Goal: Task Accomplishment & Management: Manage account settings

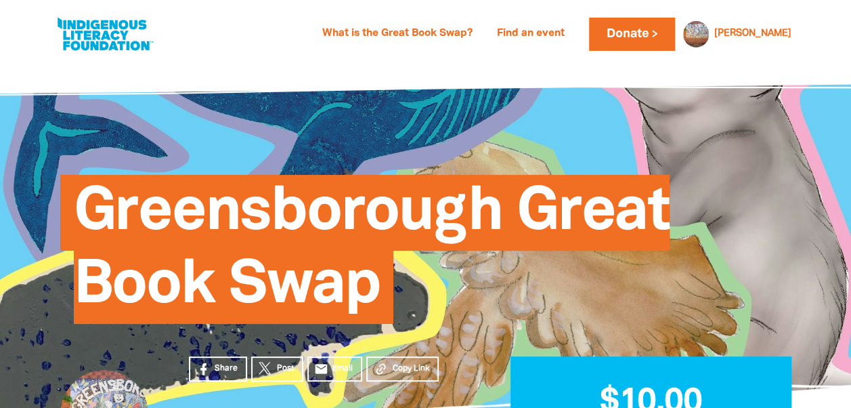
click at [357, 167] on div "Greensborough Great Book Swap" at bounding box center [426, 239] width 772 height 275
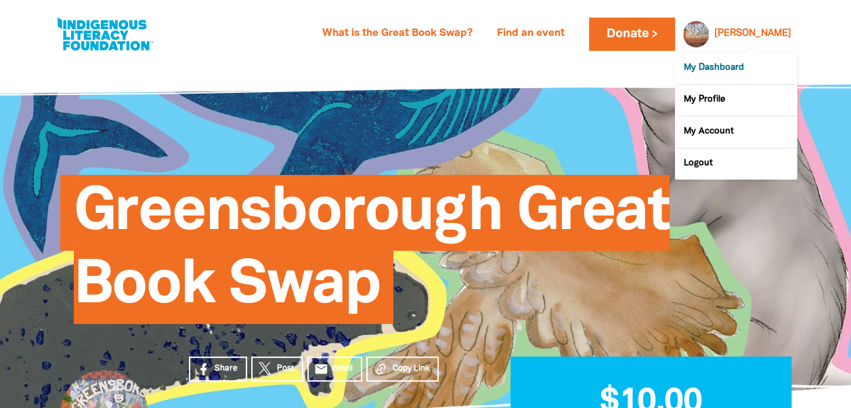
click at [723, 66] on link "My Dashboard" at bounding box center [736, 68] width 122 height 31
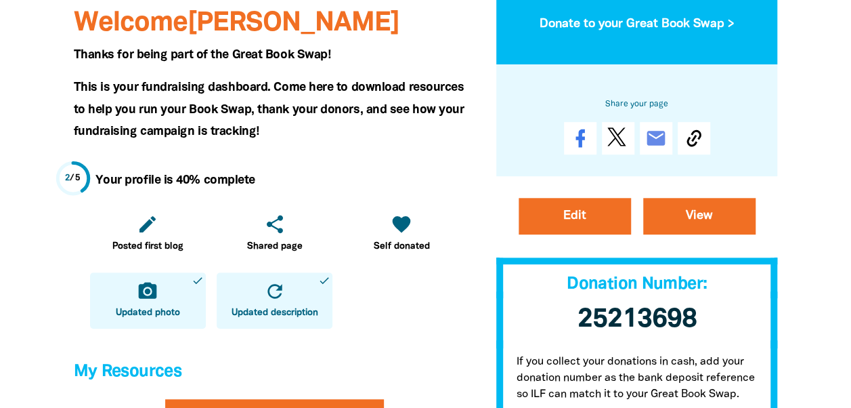
scroll to position [214, 0]
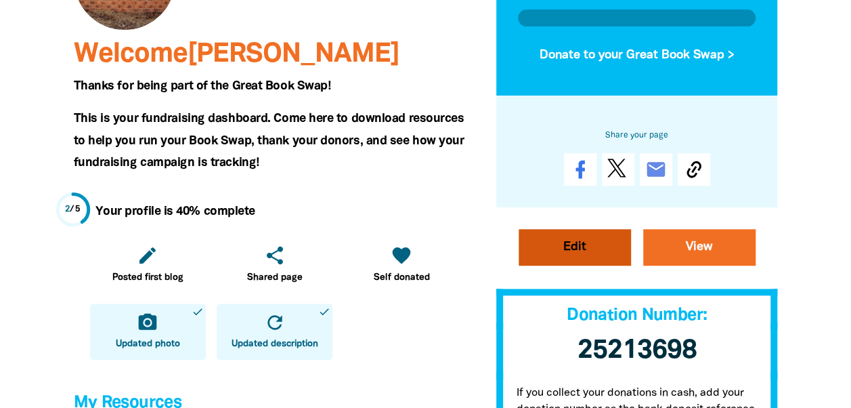
click at [588, 241] on link "Edit" at bounding box center [575, 247] width 112 height 37
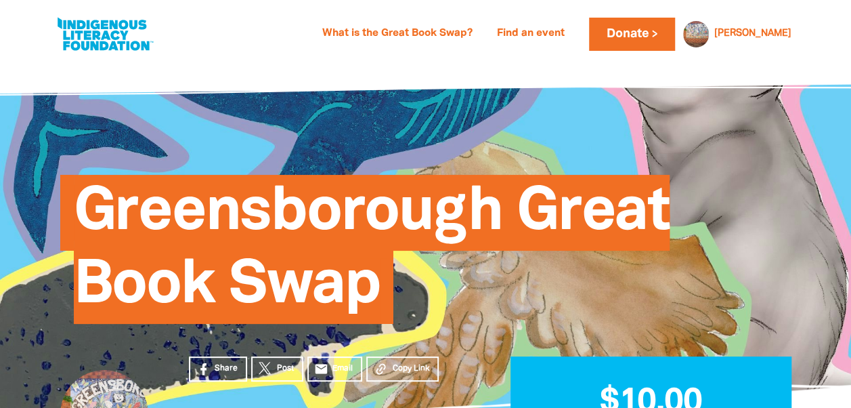
select select "Yes"
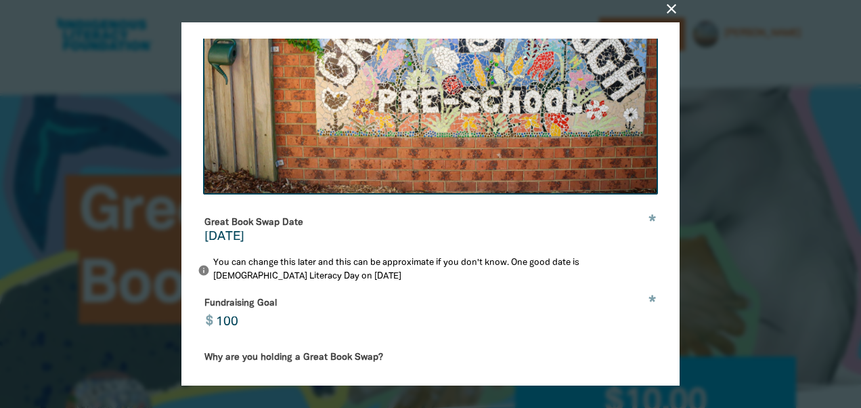
scroll to position [390, 0]
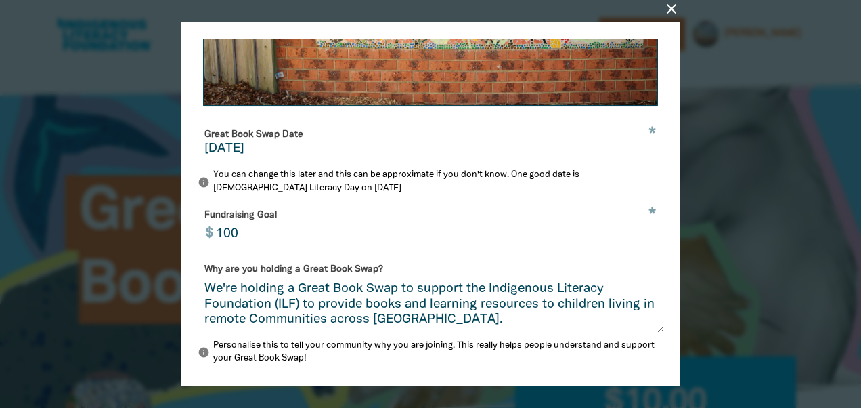
click at [217, 155] on input "[DATE]" at bounding box center [431, 149] width 452 height 12
type input "[DATE]"
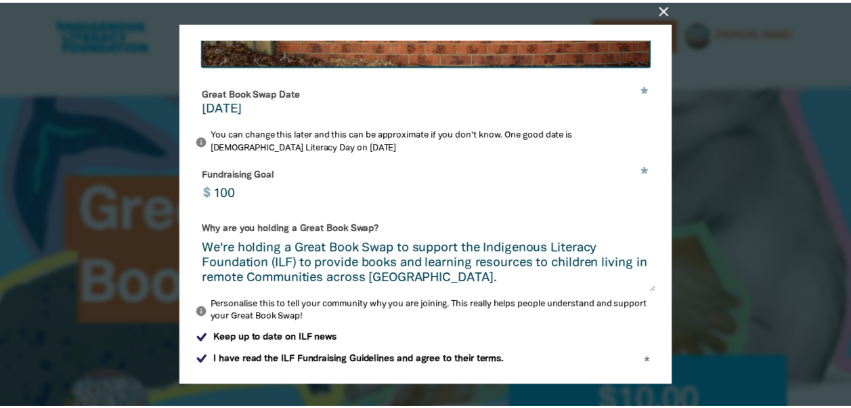
scroll to position [507, 0]
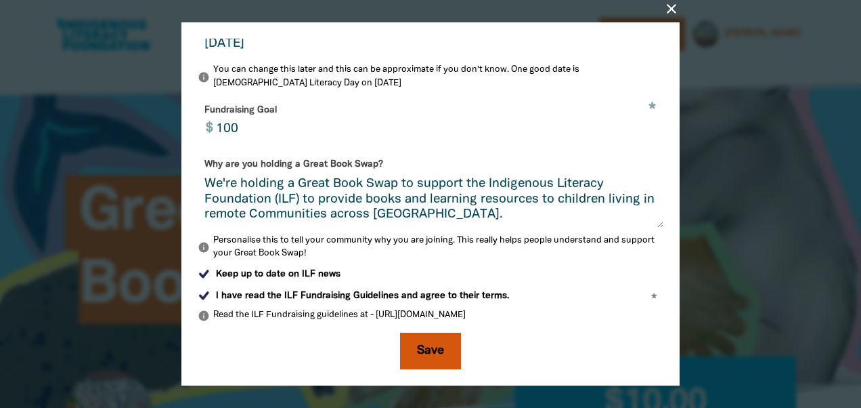
click at [427, 356] on button "Save" at bounding box center [430, 351] width 61 height 37
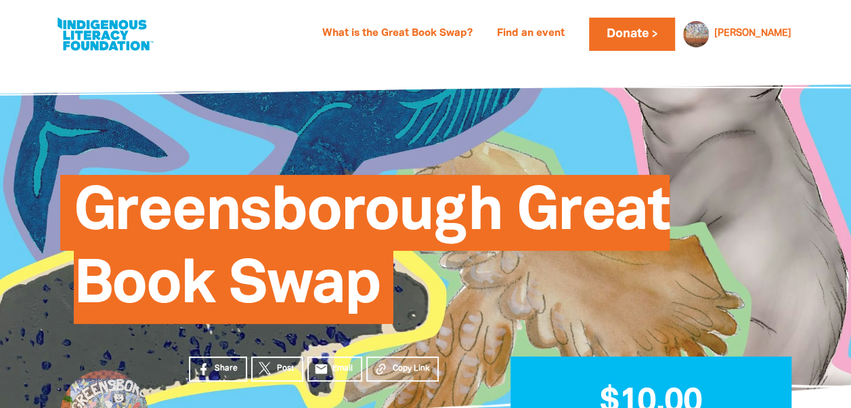
scroll to position [161, 0]
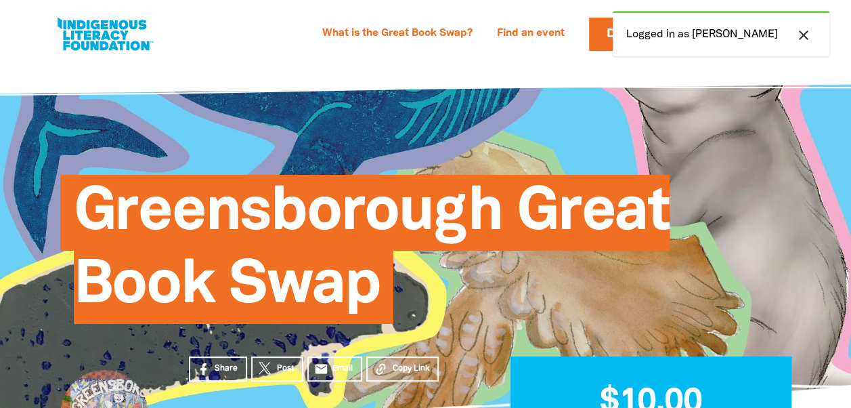
click at [561, 58] on div "What is the Great Book Swap? Find an event Log In Sign Up Donate Donna Donna My…" at bounding box center [426, 34] width 770 height 68
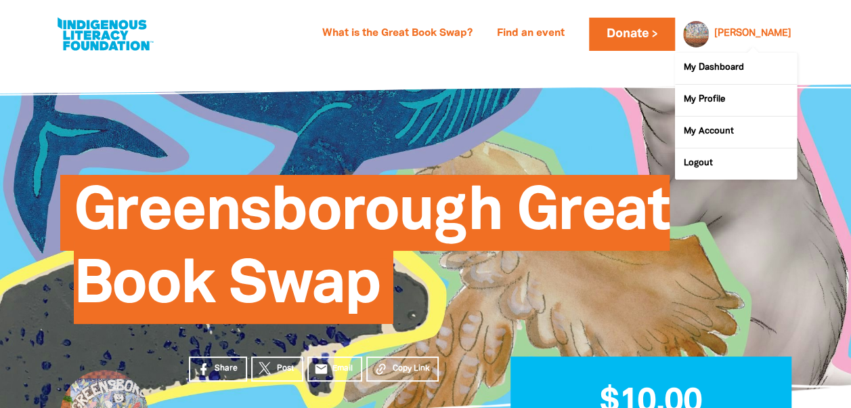
click at [768, 33] on link "[PERSON_NAME]" at bounding box center [752, 33] width 77 height 9
click at [730, 65] on link "My Dashboard" at bounding box center [736, 68] width 122 height 31
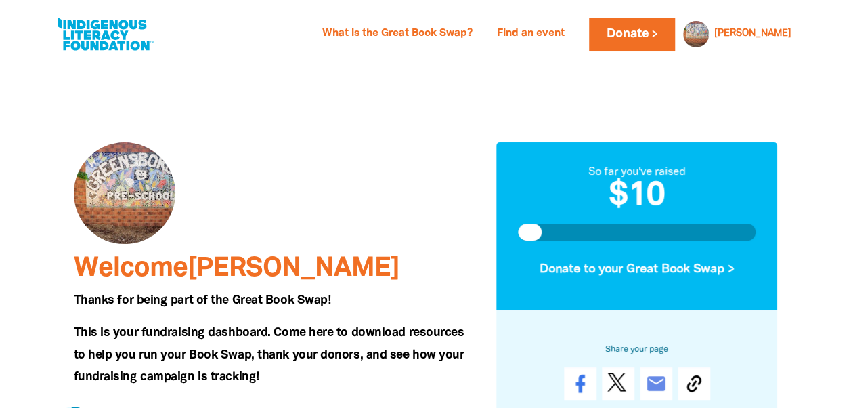
click at [145, 217] on div at bounding box center [125, 193] width 102 height 102
